Goal: Task Accomplishment & Management: Use online tool/utility

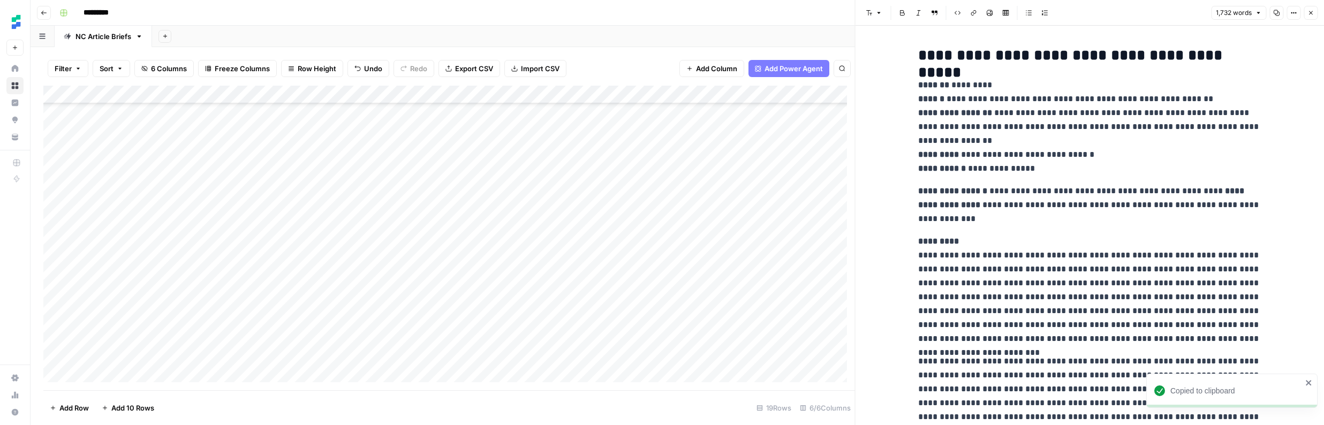
scroll to position [85, 0]
click at [1312, 9] on button "Close" at bounding box center [1310, 13] width 14 height 14
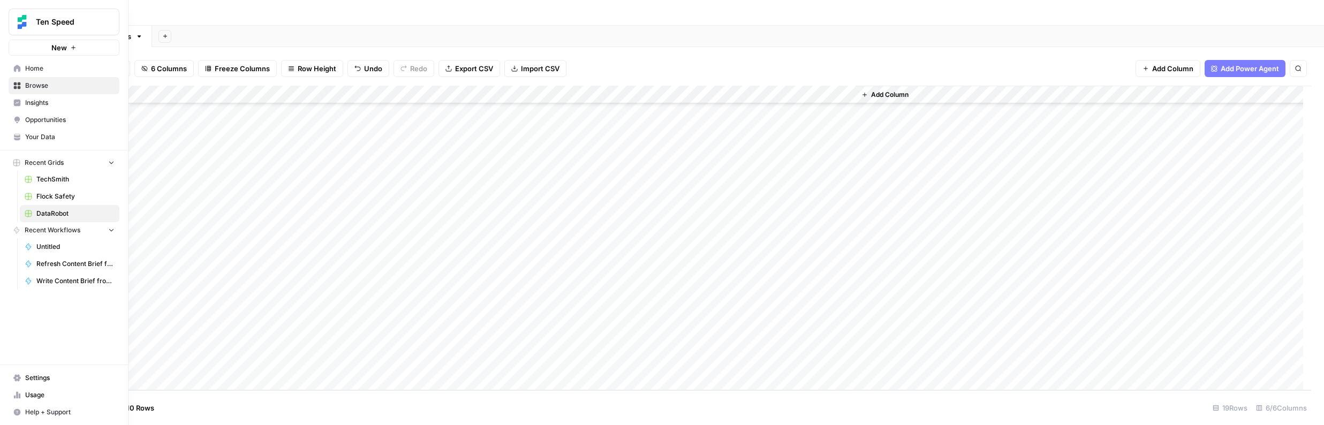
click at [57, 163] on span "Recent Grids" at bounding box center [44, 163] width 39 height 10
click at [51, 88] on span "Browse" at bounding box center [69, 86] width 89 height 10
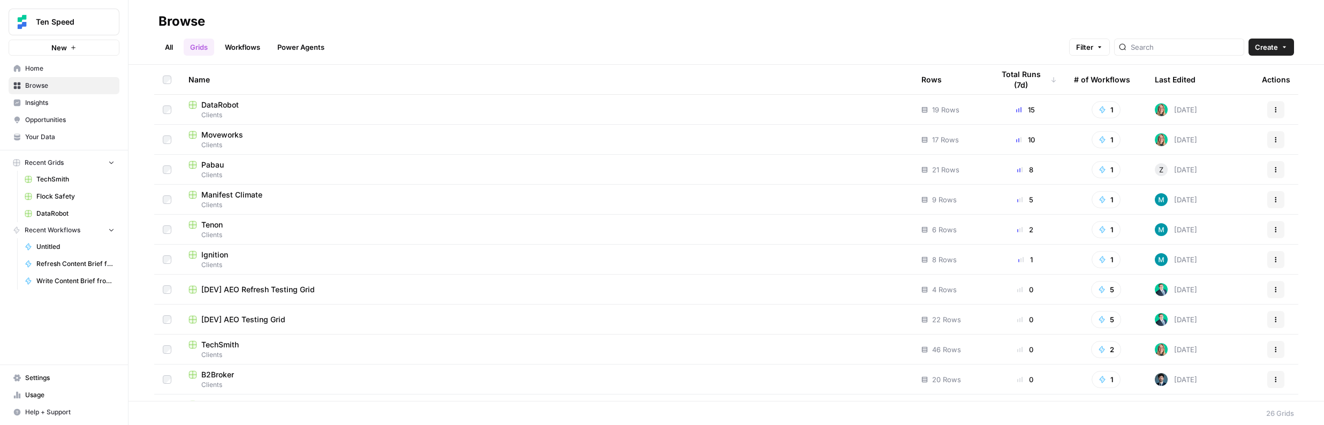
click at [232, 136] on span "Moveworks" at bounding box center [222, 135] width 42 height 11
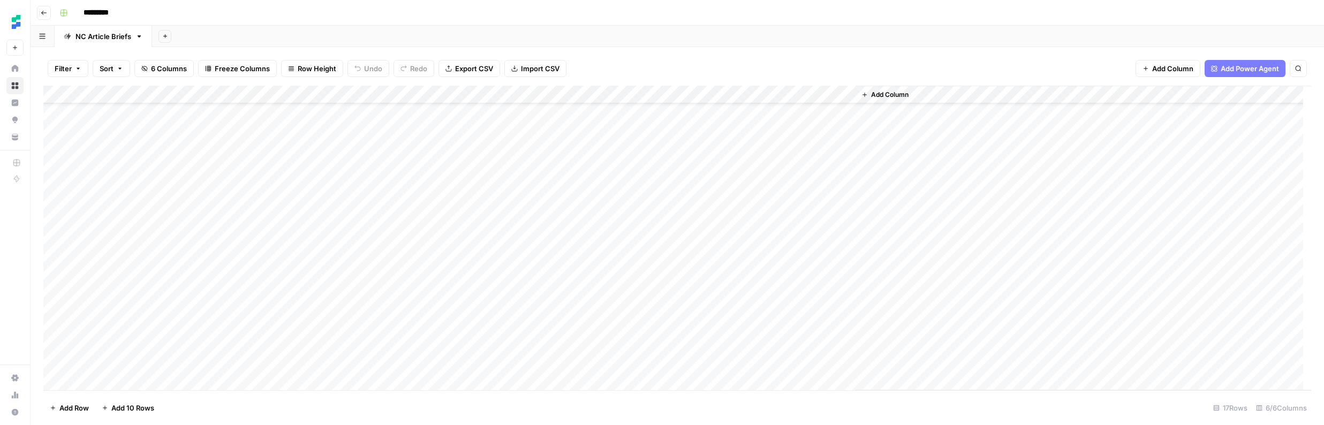
scroll to position [40, 0]
click at [747, 362] on div "Add Column" at bounding box center [676, 238] width 1267 height 305
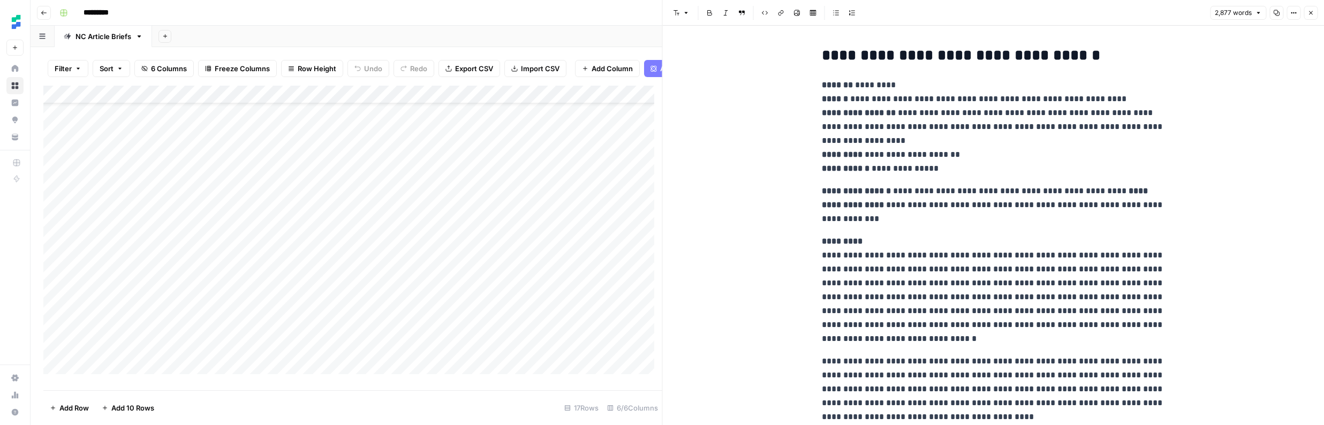
click at [1277, 14] on icon "button" at bounding box center [1276, 13] width 6 height 6
click at [1312, 15] on icon "button" at bounding box center [1310, 13] width 6 height 6
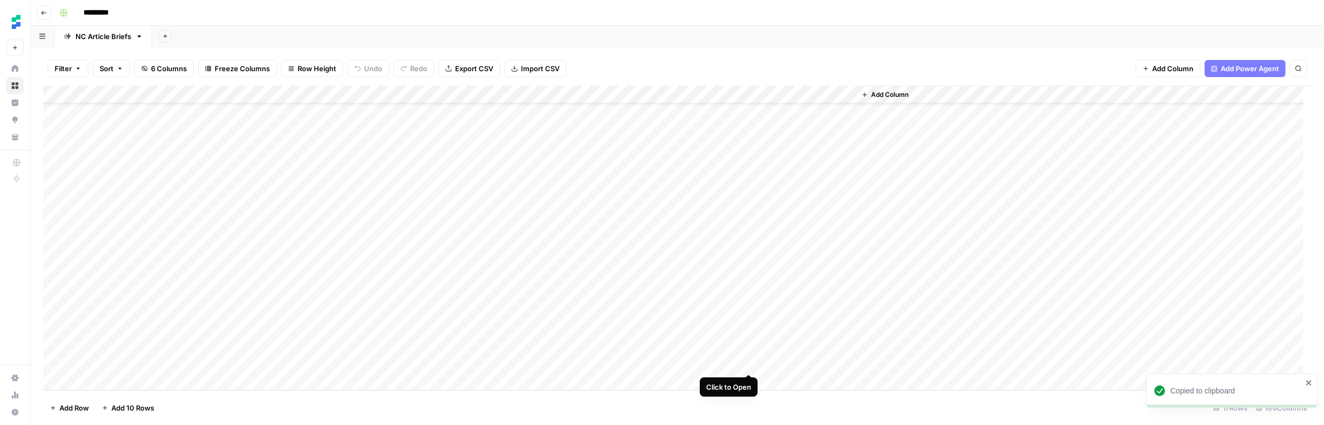
click at [748, 363] on div "Add Column" at bounding box center [676, 238] width 1267 height 305
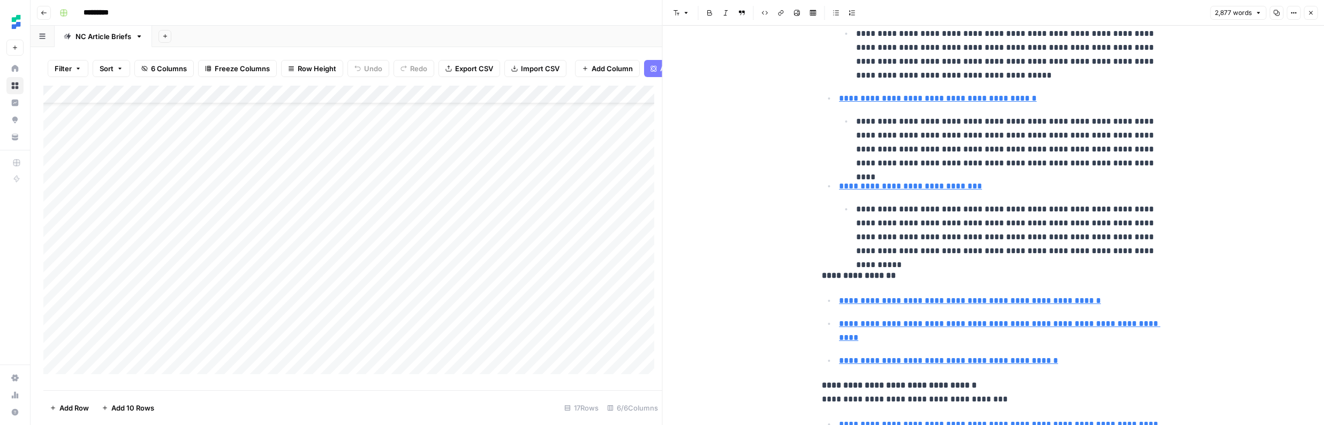
scroll to position [655, 0]
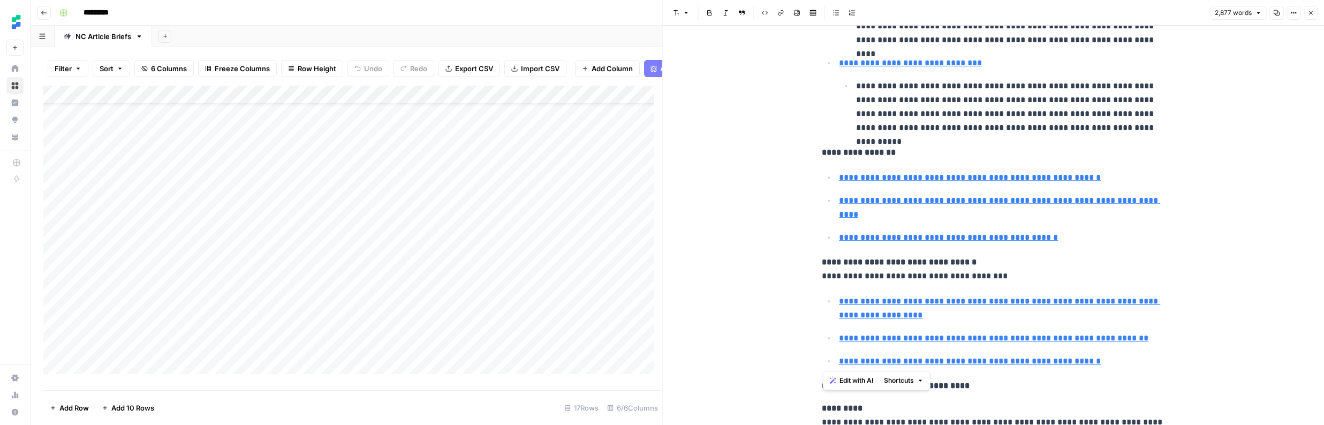
drag, startPoint x: 1107, startPoint y: 362, endPoint x: 814, endPoint y: 149, distance: 363.3
type input "[URL][DOMAIN_NAME]"
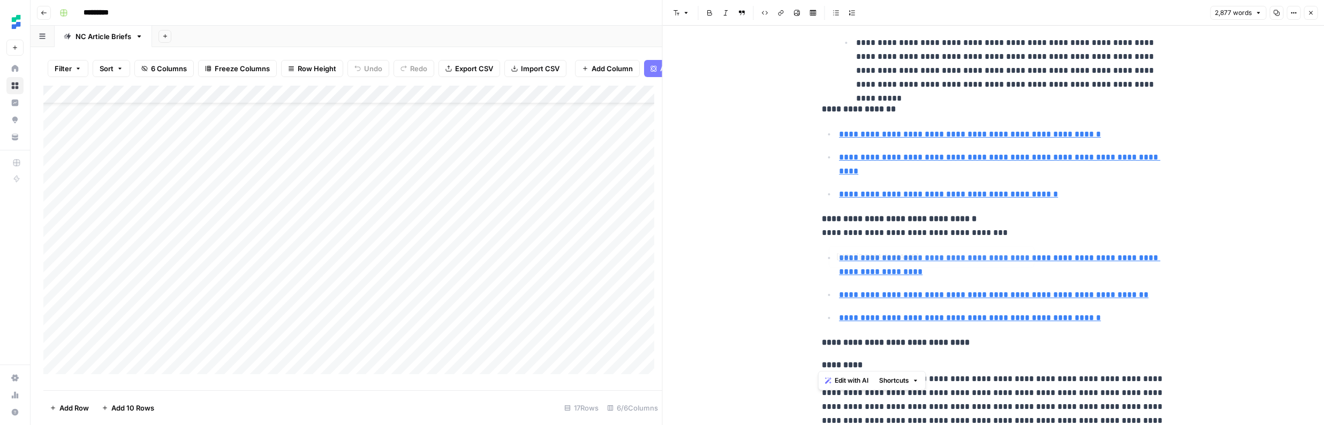
scroll to position [663, 0]
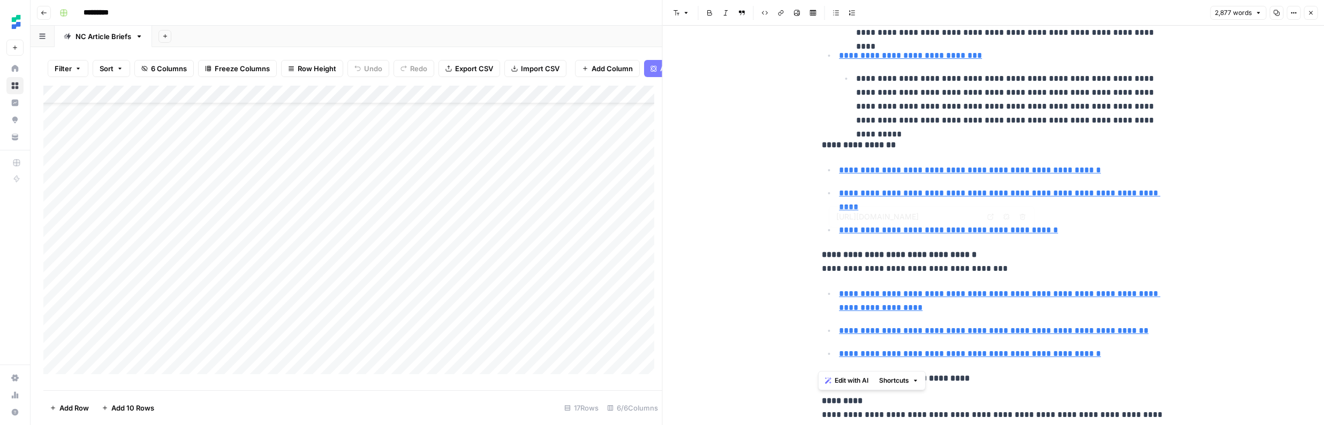
type input "[URL][DOMAIN_NAME]"
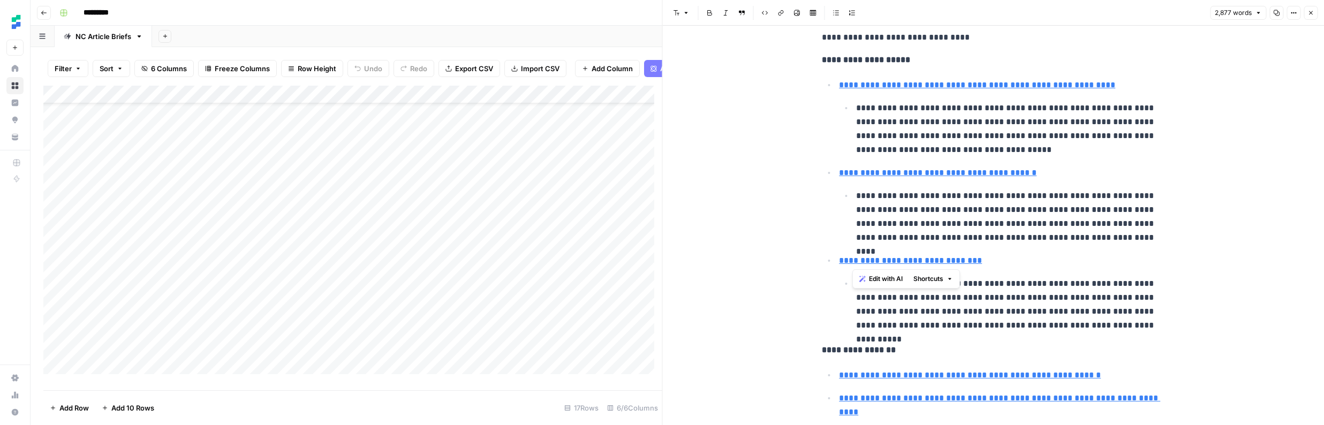
scroll to position [388, 0]
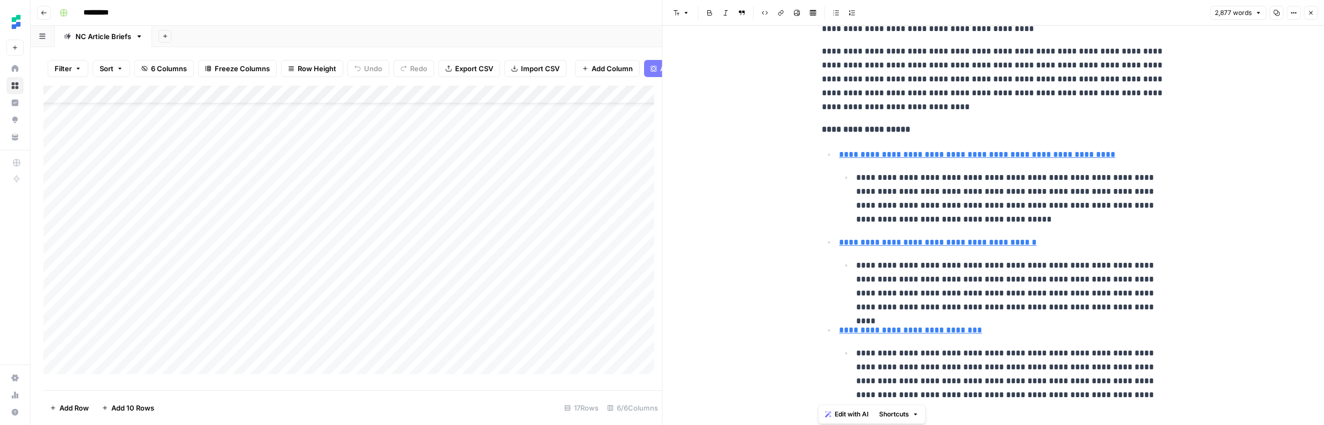
drag, startPoint x: 1152, startPoint y: 123, endPoint x: 819, endPoint y: 132, distance: 332.5
copy div "**********"
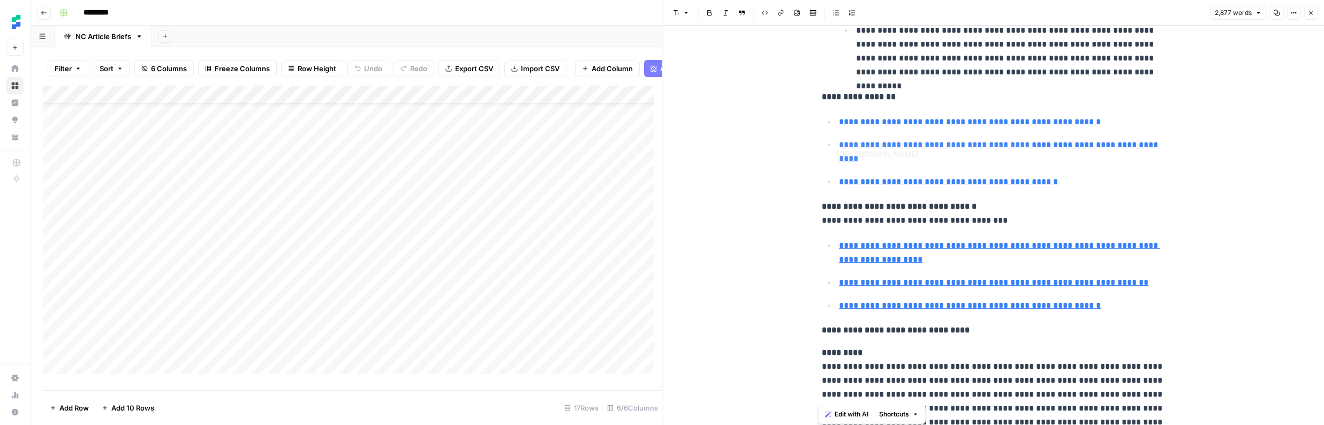
scroll to position [0, 0]
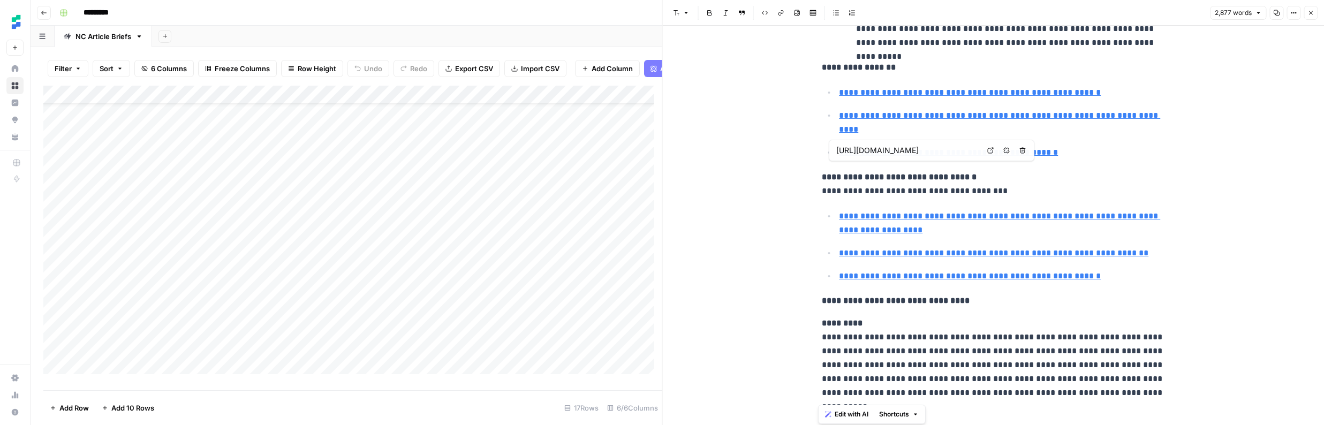
type input "[URL][DOMAIN_NAME]"
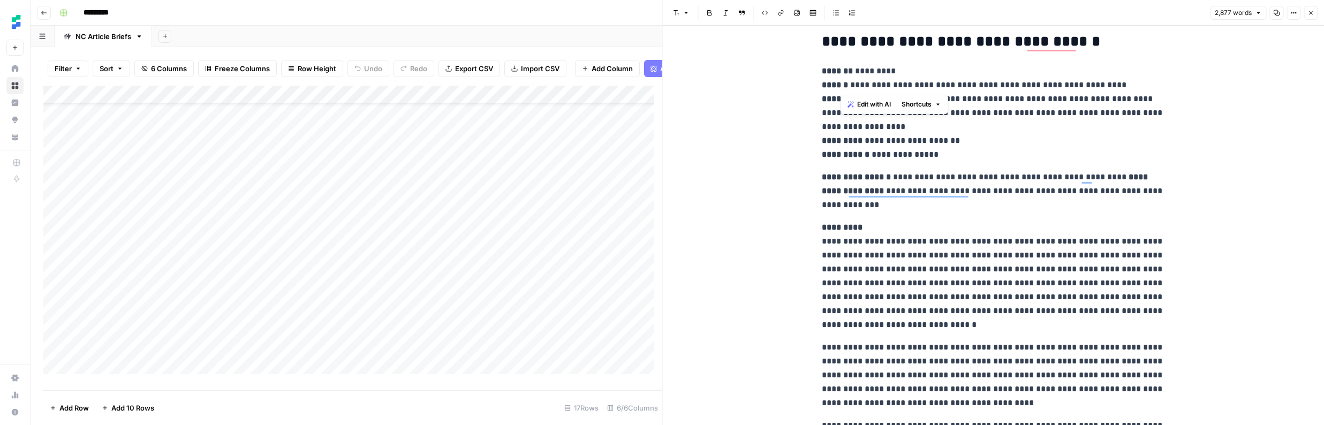
drag, startPoint x: 1114, startPoint y: 87, endPoint x: 840, endPoint y: 87, distance: 273.5
click at [840, 87] on p "**********" at bounding box center [993, 112] width 343 height 97
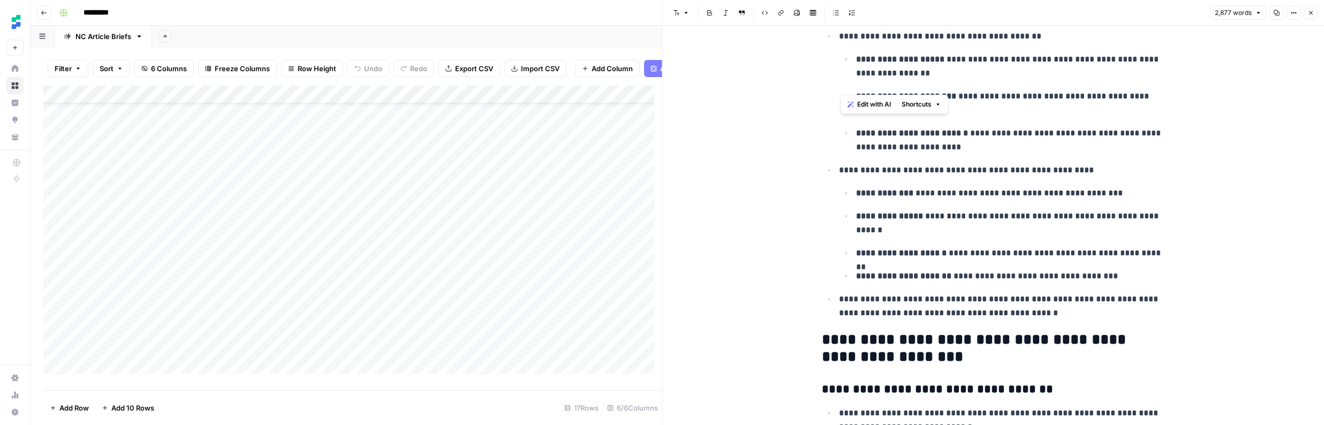
scroll to position [2580, 0]
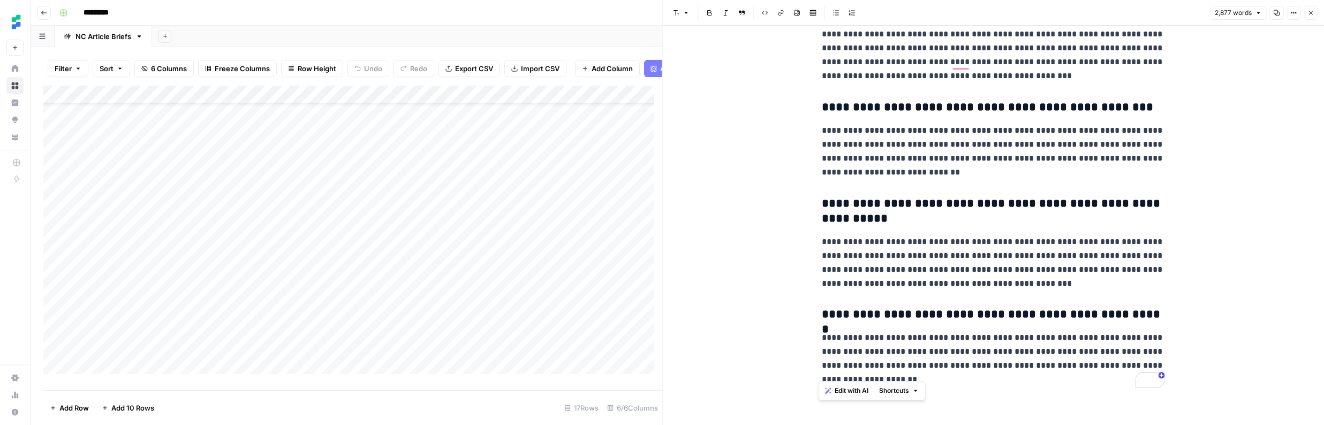
drag, startPoint x: 819, startPoint y: 173, endPoint x: 1152, endPoint y: 381, distance: 392.8
copy div "**********"
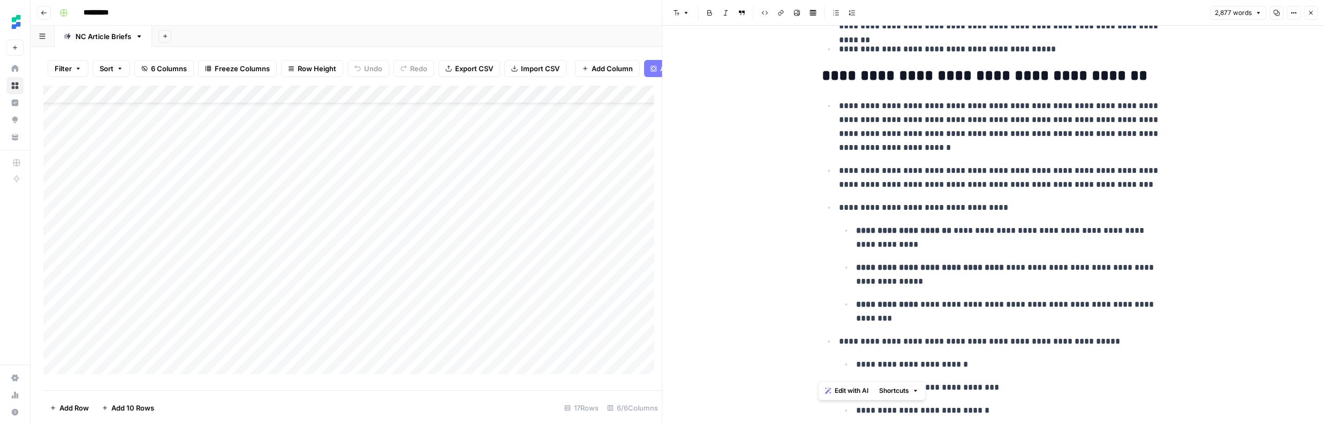
scroll to position [2069, 0]
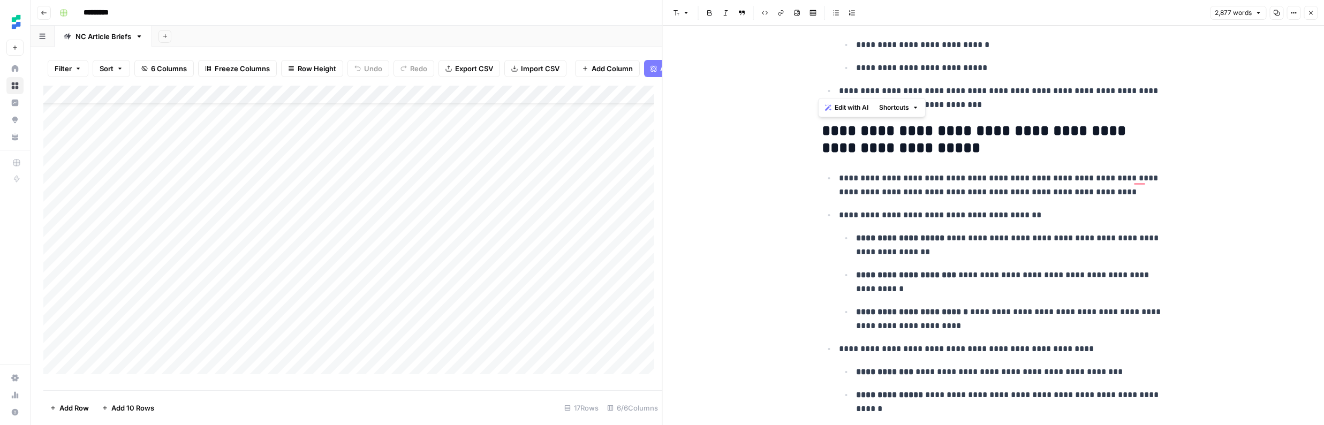
drag, startPoint x: 1042, startPoint y: 329, endPoint x: 817, endPoint y: 128, distance: 301.4
copy div "**********"
